Goal: Task Accomplishment & Management: Manage account settings

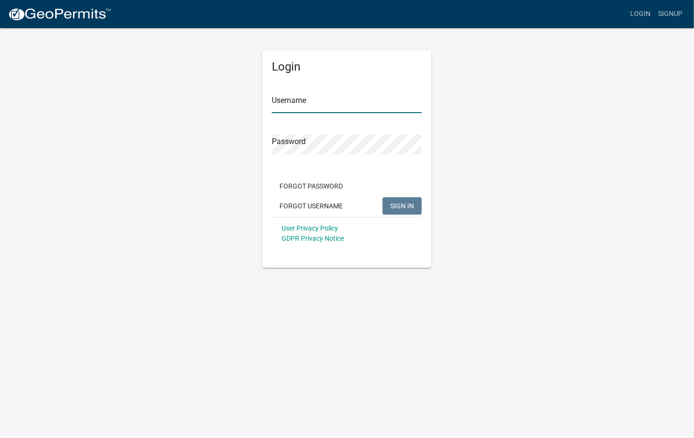
type input "[PERSON_NAME][EMAIL_ADDRESS][PERSON_NAME][DOMAIN_NAME]"
click at [394, 204] on span "SIGN IN" at bounding box center [402, 206] width 24 height 8
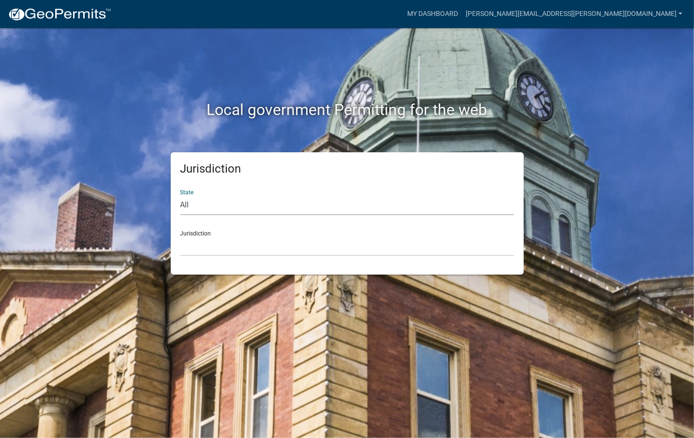
click at [273, 198] on select "All [US_STATE] [US_STATE] [US_STATE] [US_STATE] [US_STATE] [US_STATE] [US_STATE…" at bounding box center [347, 205] width 334 height 20
select select "[US_STATE]"
click at [180, 195] on select "All [US_STATE] [US_STATE] [US_STATE] [US_STATE] [US_STATE] [US_STATE] [US_STATE…" at bounding box center [347, 205] width 334 height 20
click at [219, 239] on select "[GEOGRAPHIC_DATA], [US_STATE] [GEOGRAPHIC_DATA], [US_STATE] [GEOGRAPHIC_DATA], …" at bounding box center [347, 247] width 334 height 20
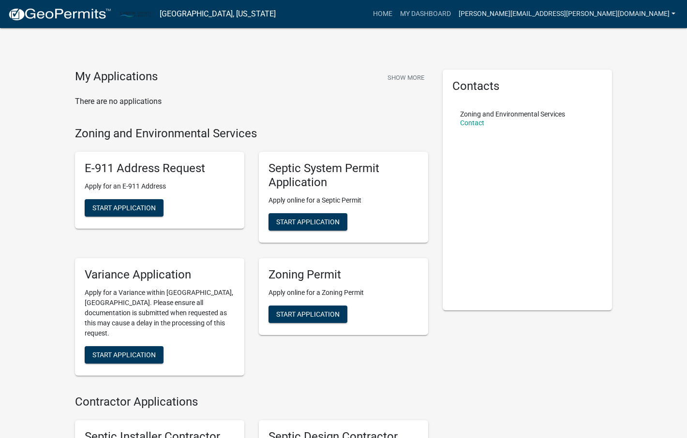
click at [640, 11] on link "[PERSON_NAME][EMAIL_ADDRESS][PERSON_NAME][DOMAIN_NAME]" at bounding box center [567, 14] width 224 height 18
click at [656, 204] on div "My Applications Show More There are no applications Zoning and Environmental Se…" at bounding box center [343, 295] width 687 height 591
drag, startPoint x: 635, startPoint y: 143, endPoint x: 693, endPoint y: 104, distance: 70.0
click at [637, 142] on div "My Applications Show More There are no applications Zoning and Environmental Se…" at bounding box center [343, 295] width 687 height 591
click at [646, 95] on div "My Applications Show More There are no applications Zoning and Environmental Se…" at bounding box center [343, 295] width 687 height 591
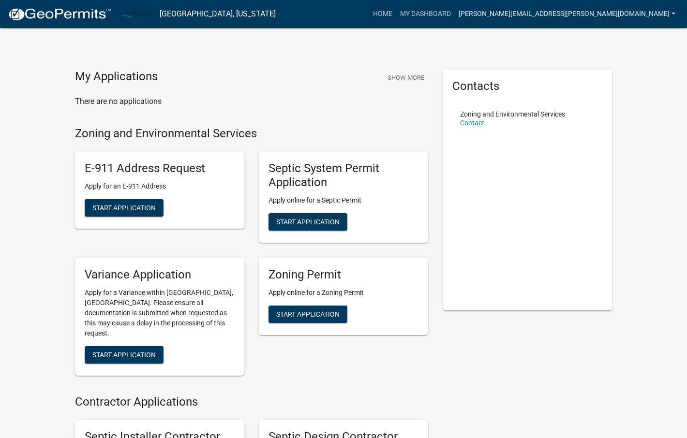
click at [595, 13] on link "[PERSON_NAME][EMAIL_ADDRESS][PERSON_NAME][DOMAIN_NAME]" at bounding box center [567, 14] width 224 height 18
click at [627, 39] on link "Account" at bounding box center [640, 39] width 77 height 23
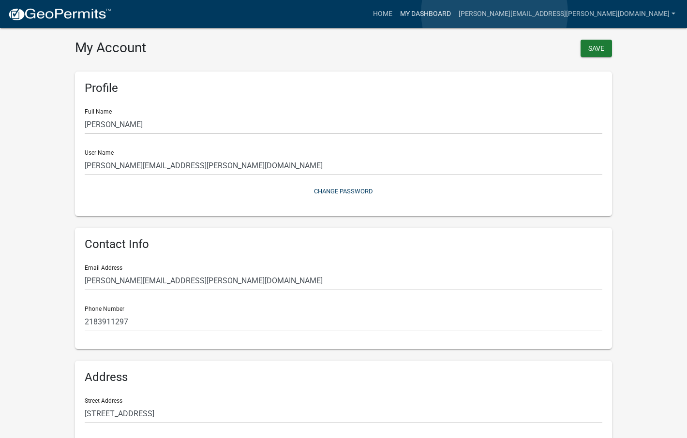
click at [455, 13] on link "My Dashboard" at bounding box center [425, 14] width 59 height 18
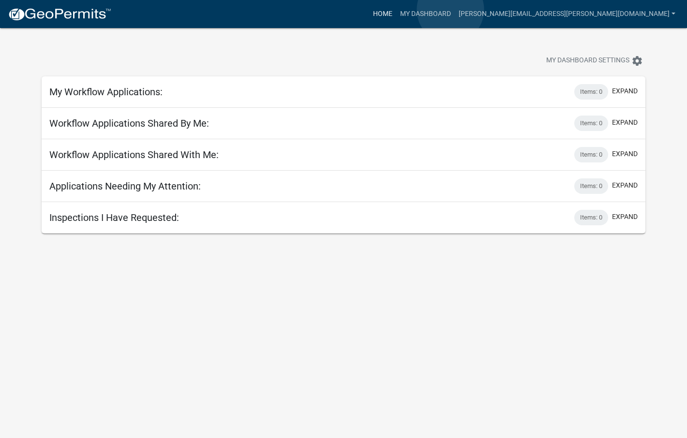
click at [396, 10] on link "Home" at bounding box center [382, 14] width 27 height 18
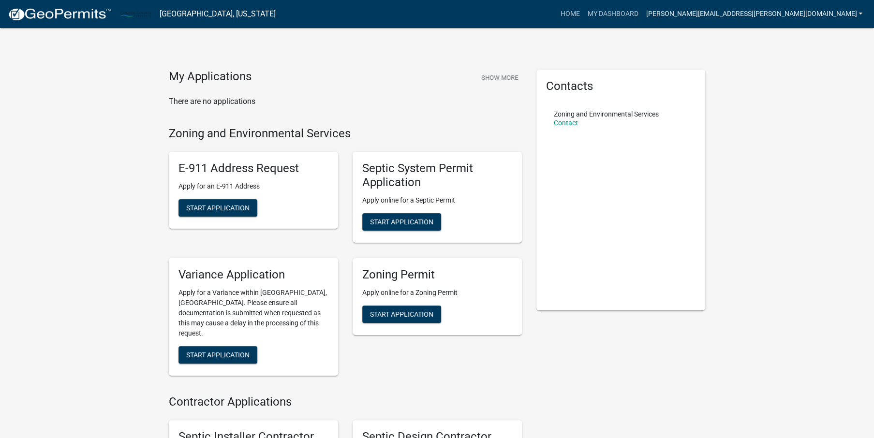
click at [694, 9] on link "[PERSON_NAME][EMAIL_ADDRESS][PERSON_NAME][DOMAIN_NAME]" at bounding box center [754, 14] width 224 height 18
click at [694, 36] on link "Account" at bounding box center [827, 39] width 77 height 23
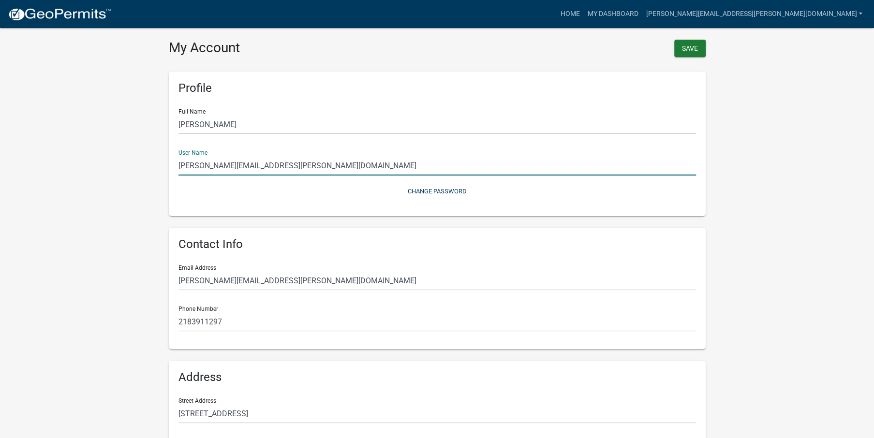
drag, startPoint x: 305, startPoint y: 167, endPoint x: 154, endPoint y: 164, distance: 151.0
click at [154, 164] on wm-user-profile-view "more_horiz Home My Dashboard [PERSON_NAME][EMAIL_ADDRESS][PERSON_NAME][DOMAIN_N…" at bounding box center [437, 288] width 874 height 552
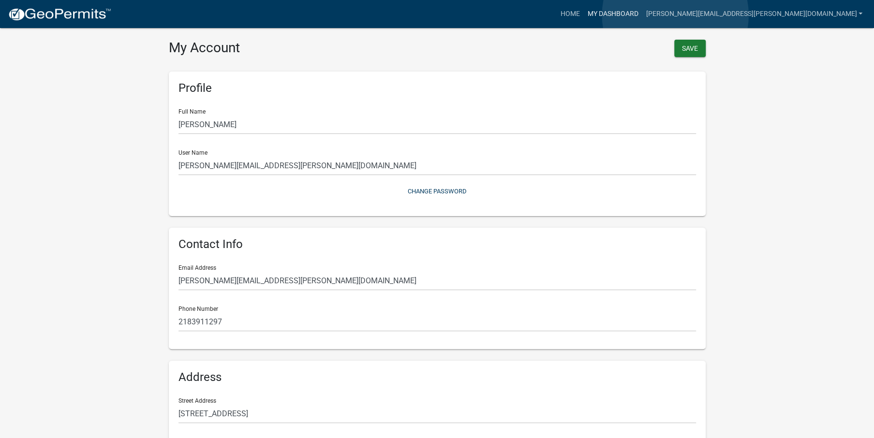
click at [642, 15] on link "My Dashboard" at bounding box center [612, 14] width 59 height 18
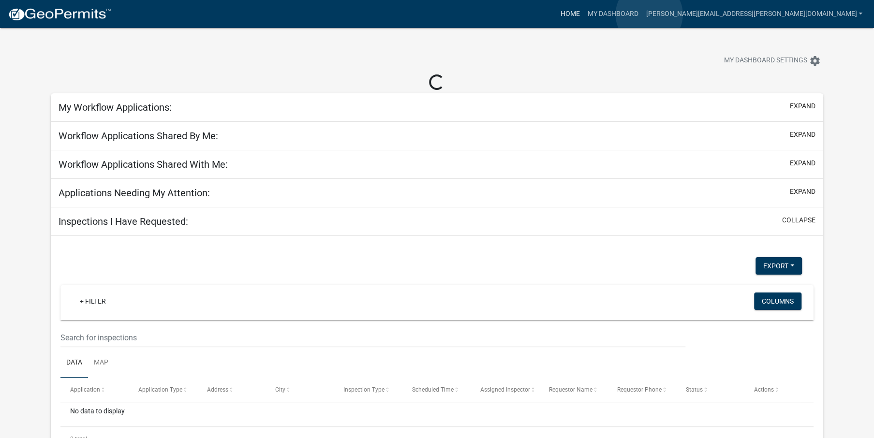
click at [583, 15] on link "Home" at bounding box center [569, 14] width 27 height 18
